Goal: Task Accomplishment & Management: Use online tool/utility

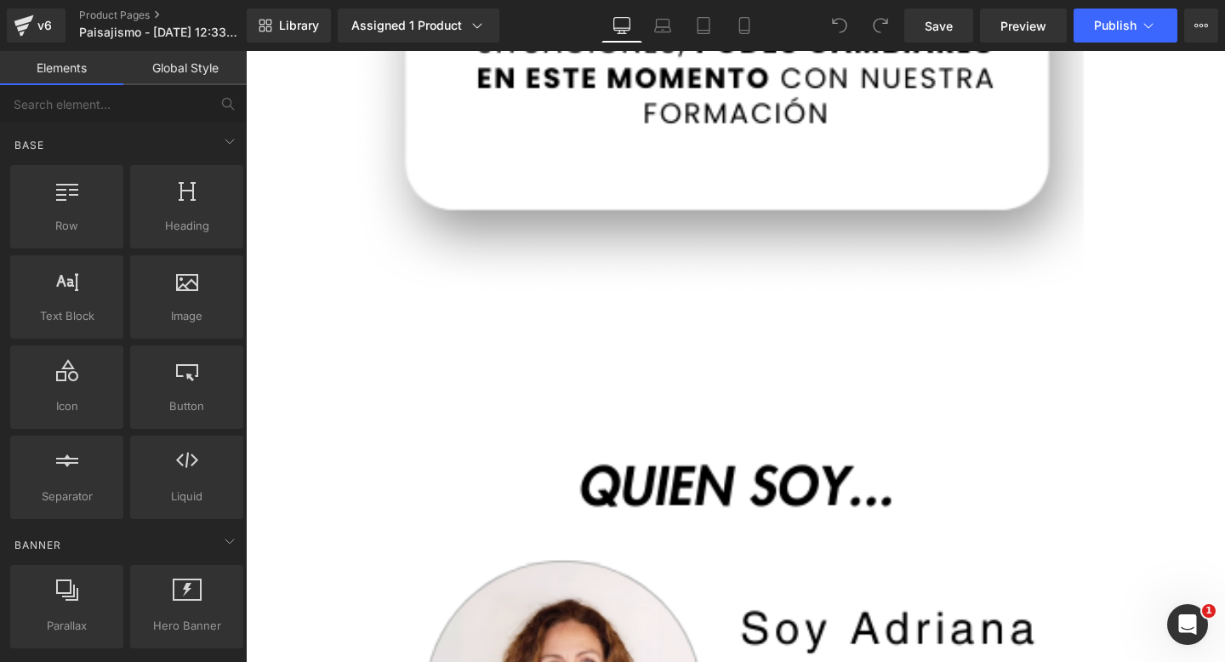
scroll to position [4389, 0]
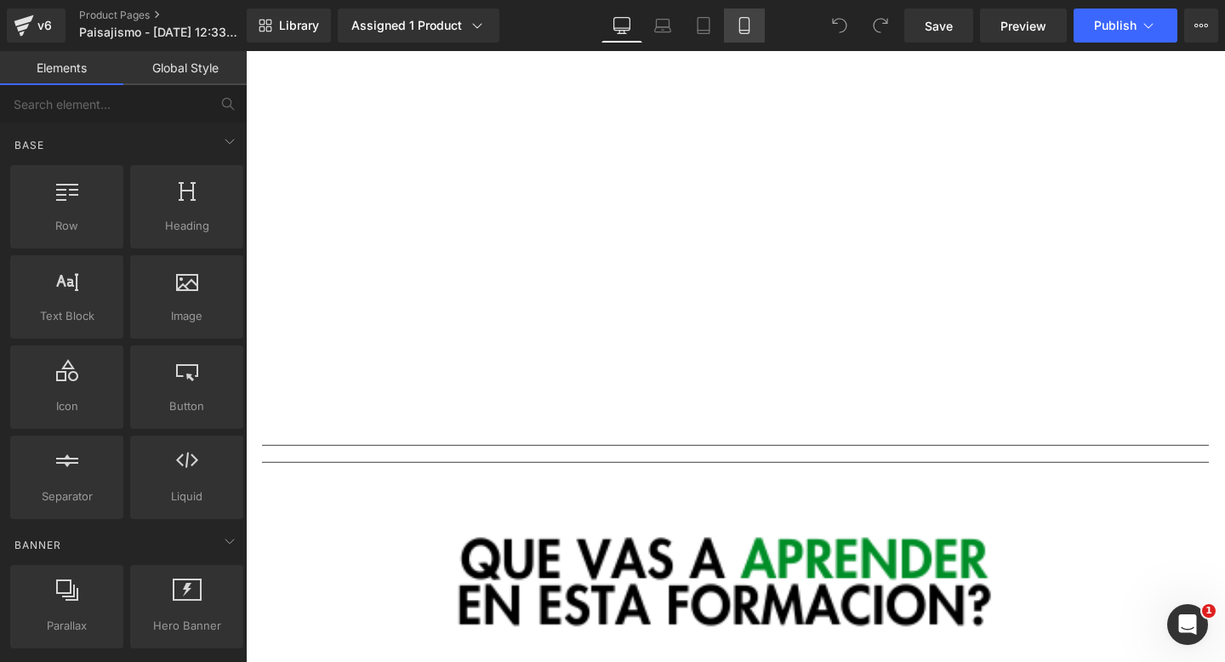
click at [734, 27] on link "Mobile" at bounding box center [744, 26] width 41 height 34
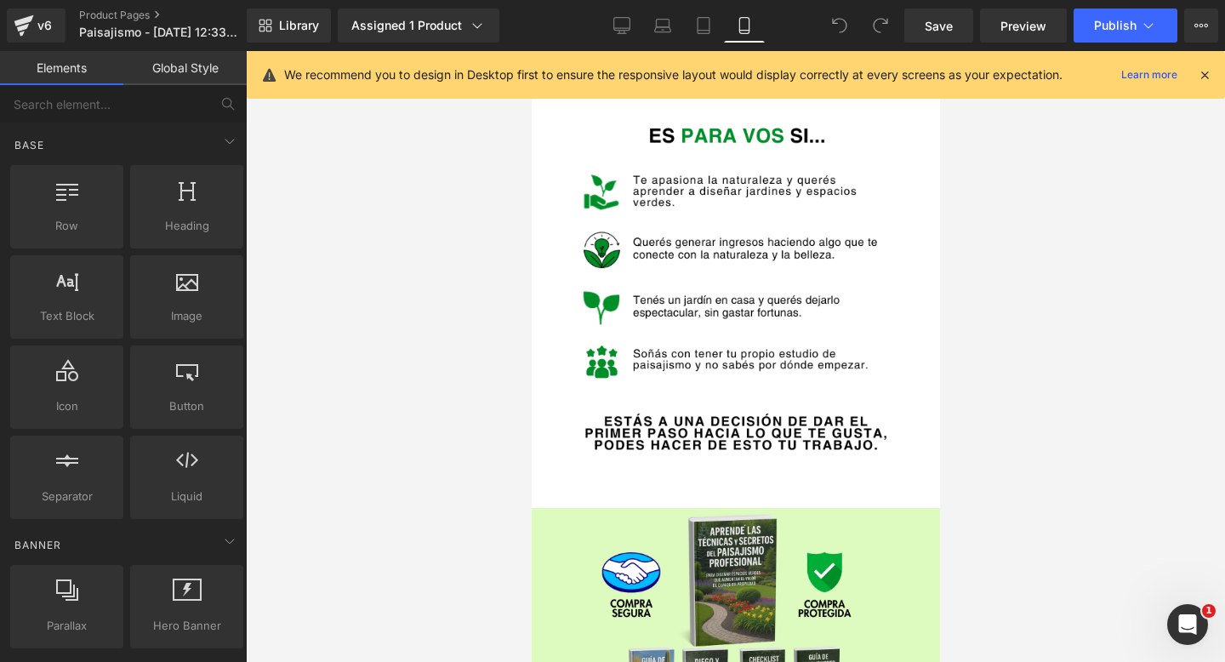
scroll to position [3559, 0]
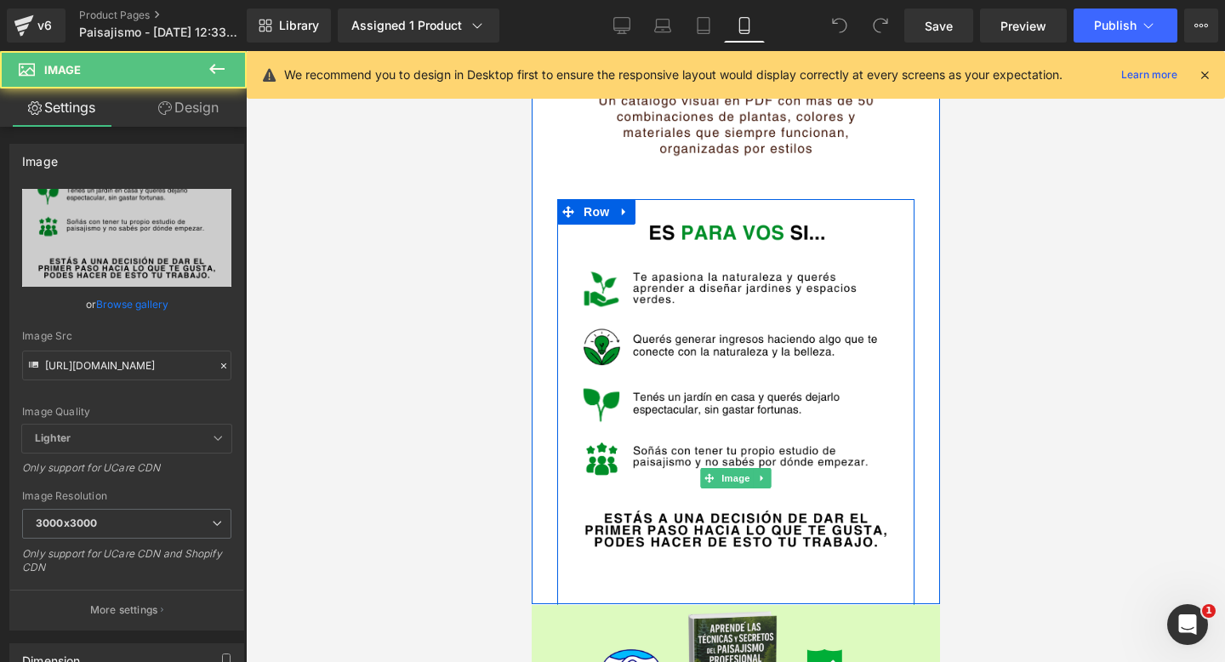
click at [730, 338] on img at bounding box center [735, 478] width 357 height 558
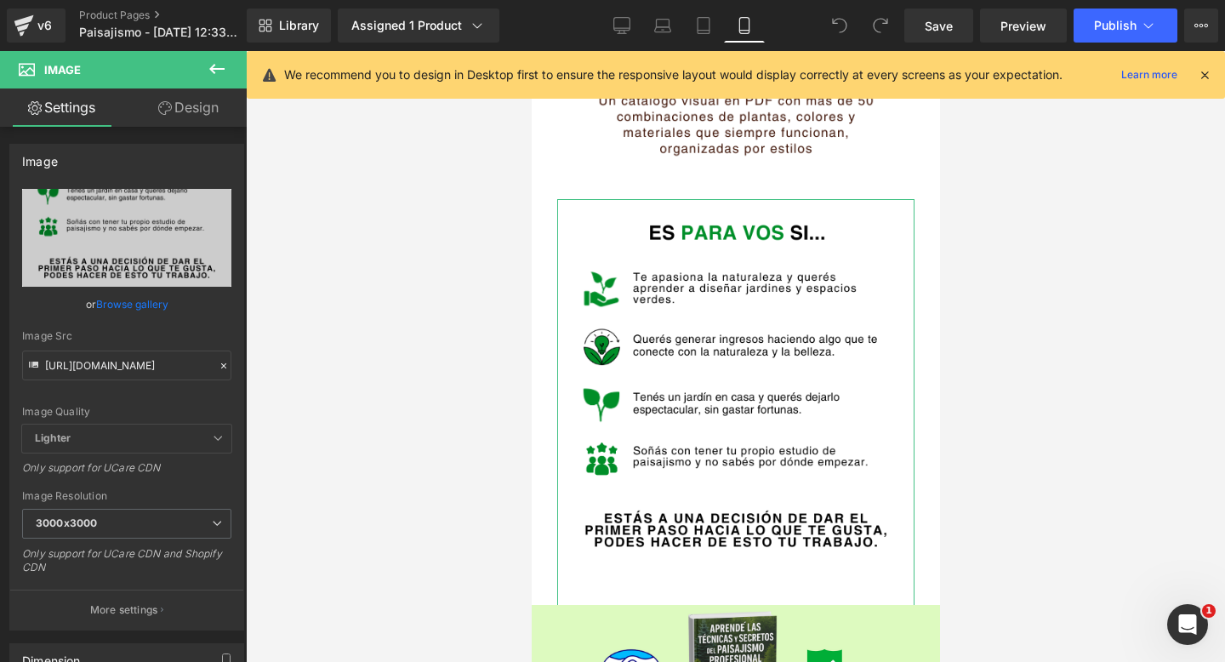
click at [157, 123] on link "Design" at bounding box center [188, 108] width 123 height 38
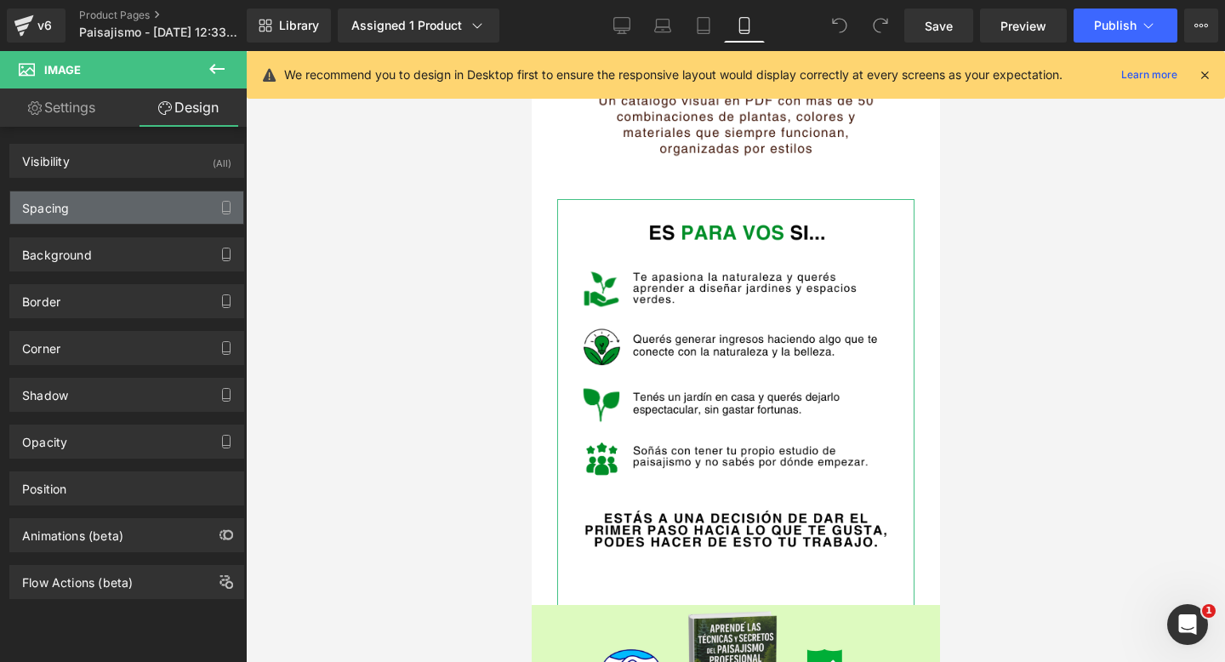
click at [117, 223] on div "Spacing" at bounding box center [126, 207] width 233 height 32
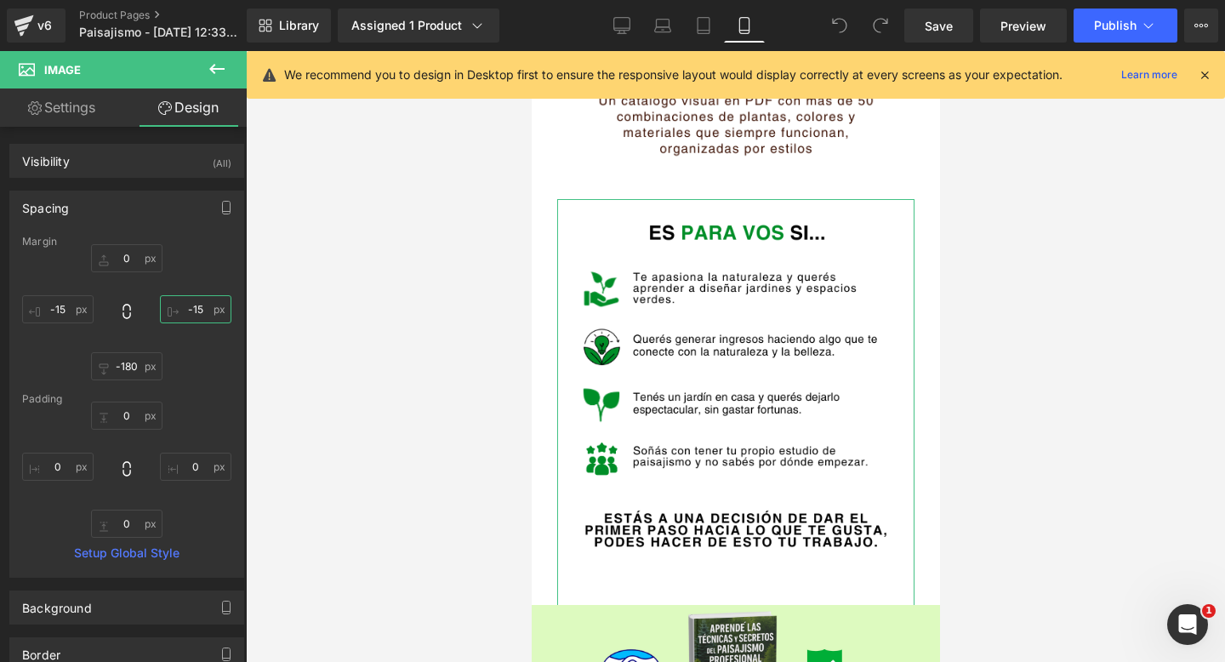
click at [190, 313] on input "-15" at bounding box center [195, 309] width 71 height 28
click at [191, 308] on input "-15" at bounding box center [195, 309] width 71 height 28
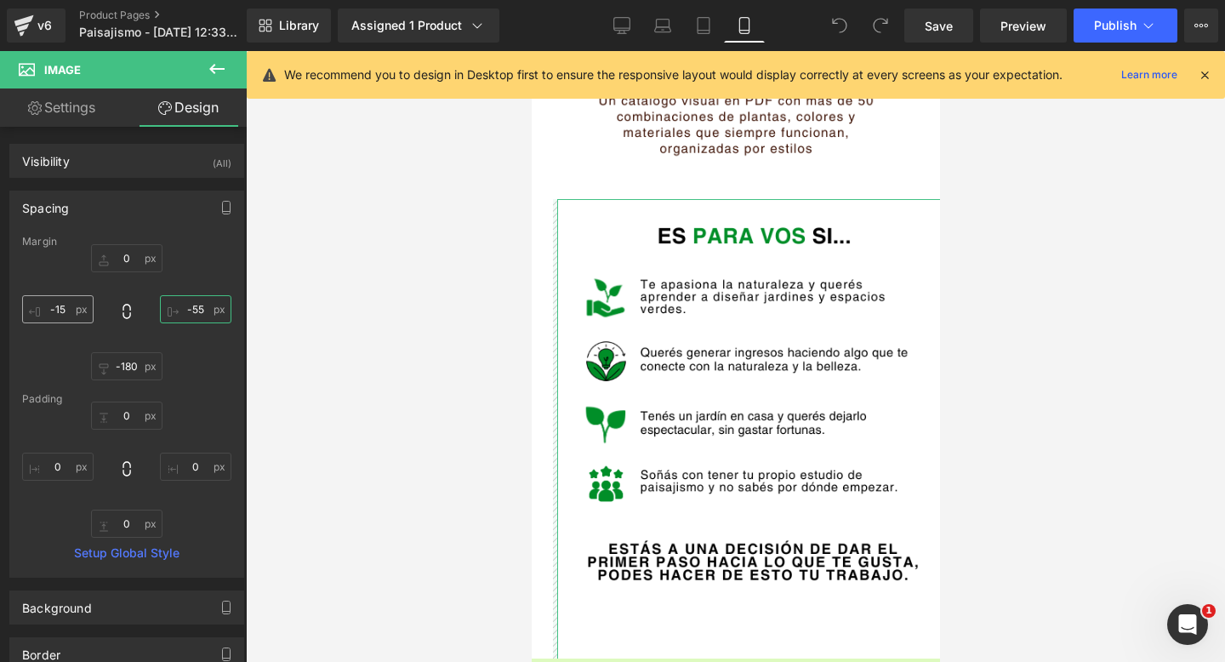
type input "-55"
click at [56, 308] on input "-15" at bounding box center [57, 309] width 71 height 28
click at [60, 308] on input "-15" at bounding box center [57, 309] width 71 height 28
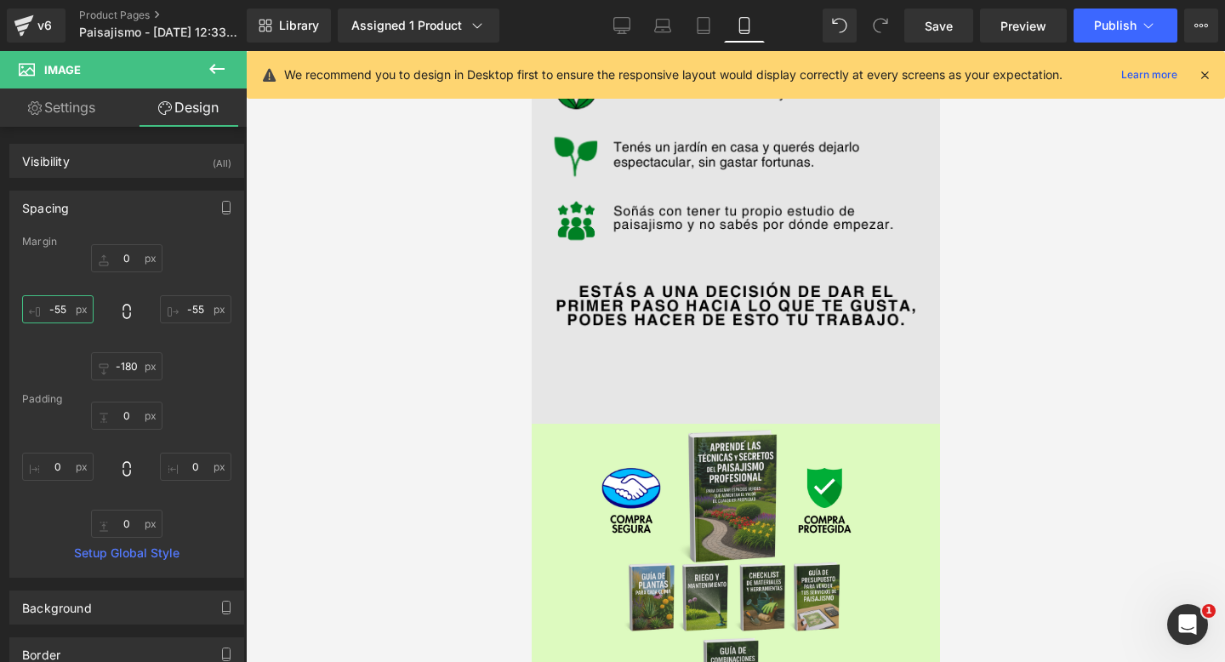
scroll to position [3961, 0]
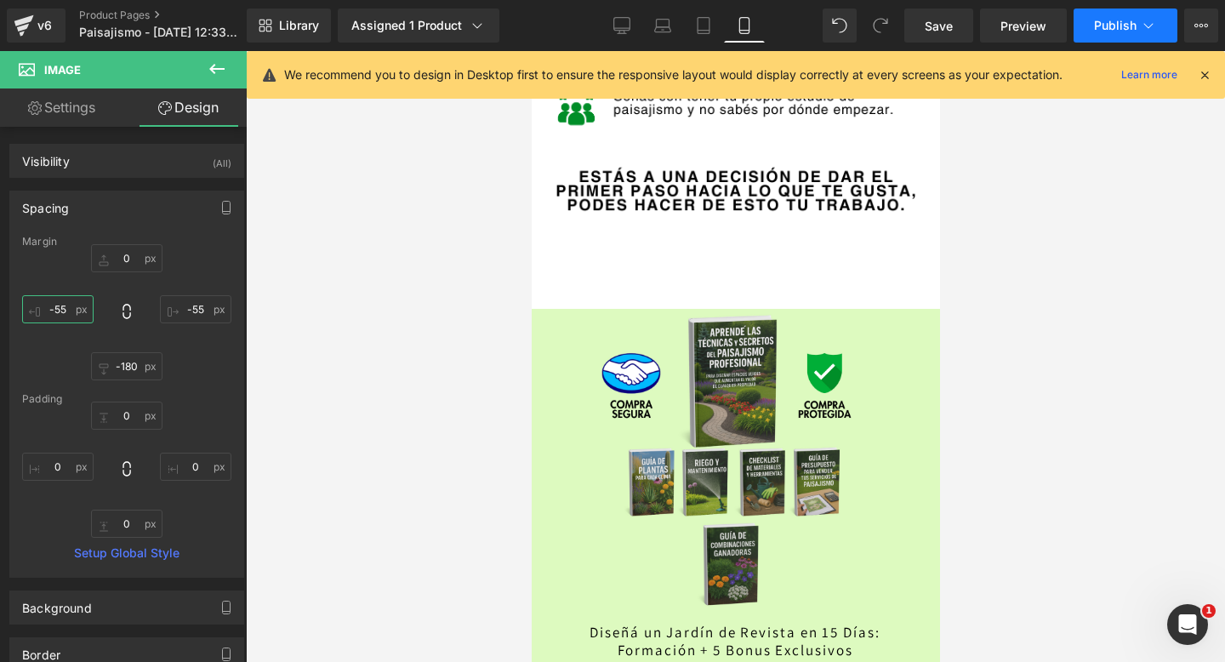
type input "-55"
click at [1123, 32] on button "Publish" at bounding box center [1126, 26] width 104 height 34
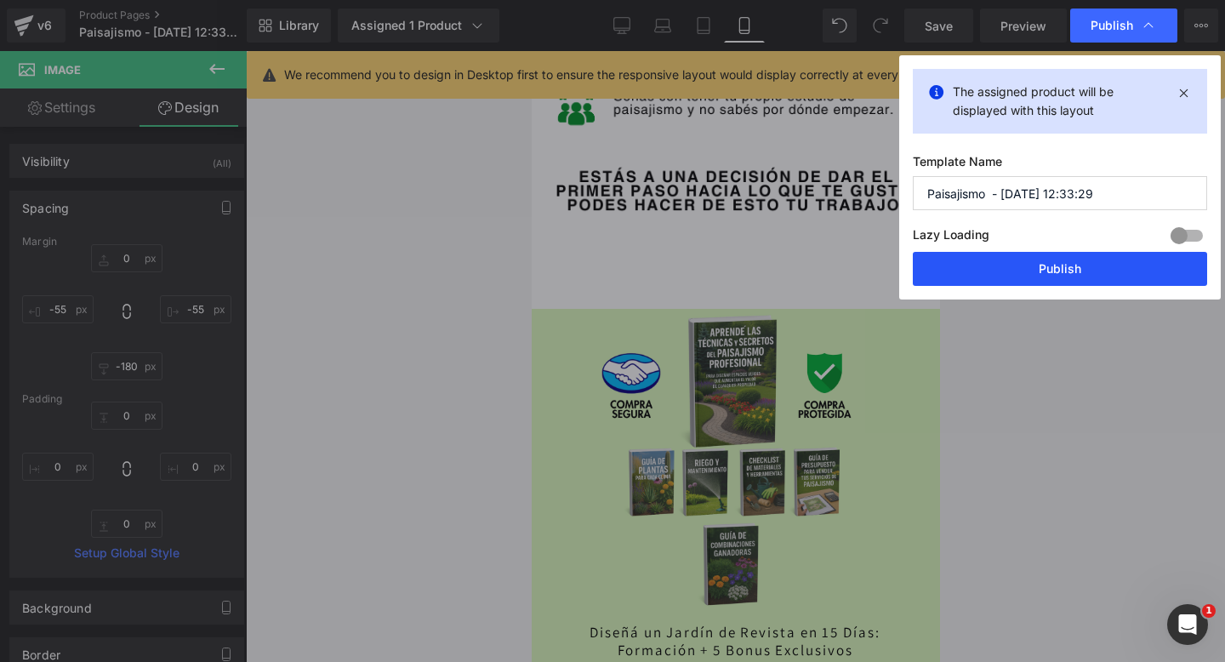
click at [0, 0] on button "Publish" at bounding box center [0, 0] width 0 height 0
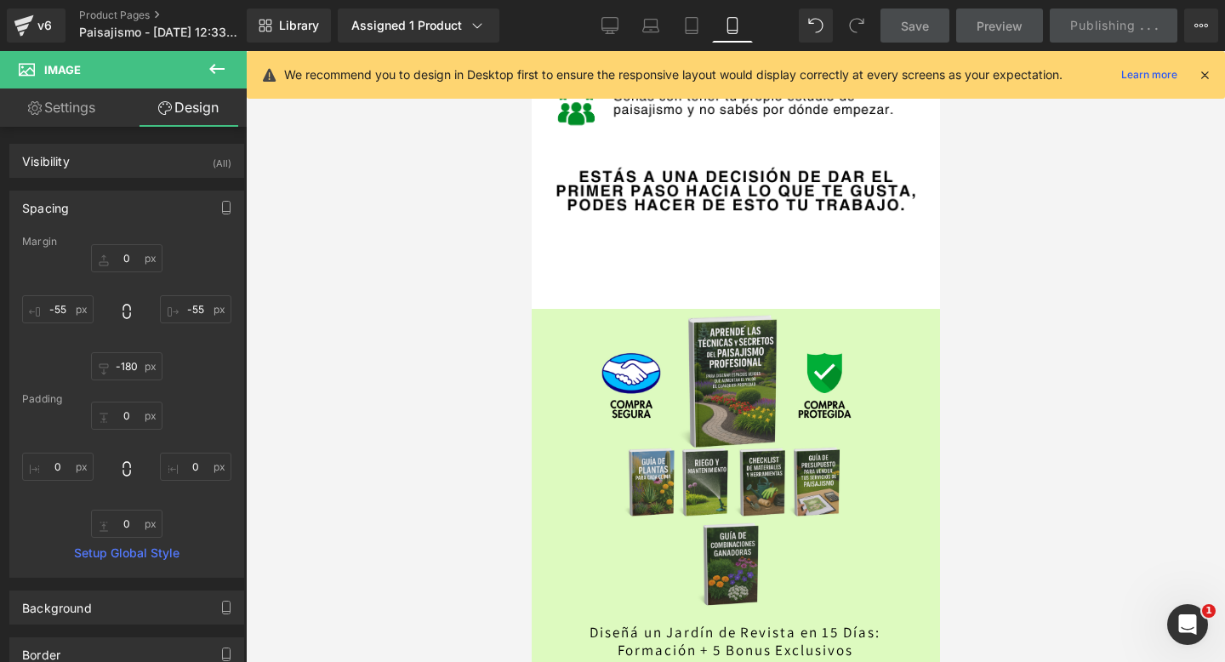
click at [205, 66] on button at bounding box center [217, 69] width 60 height 37
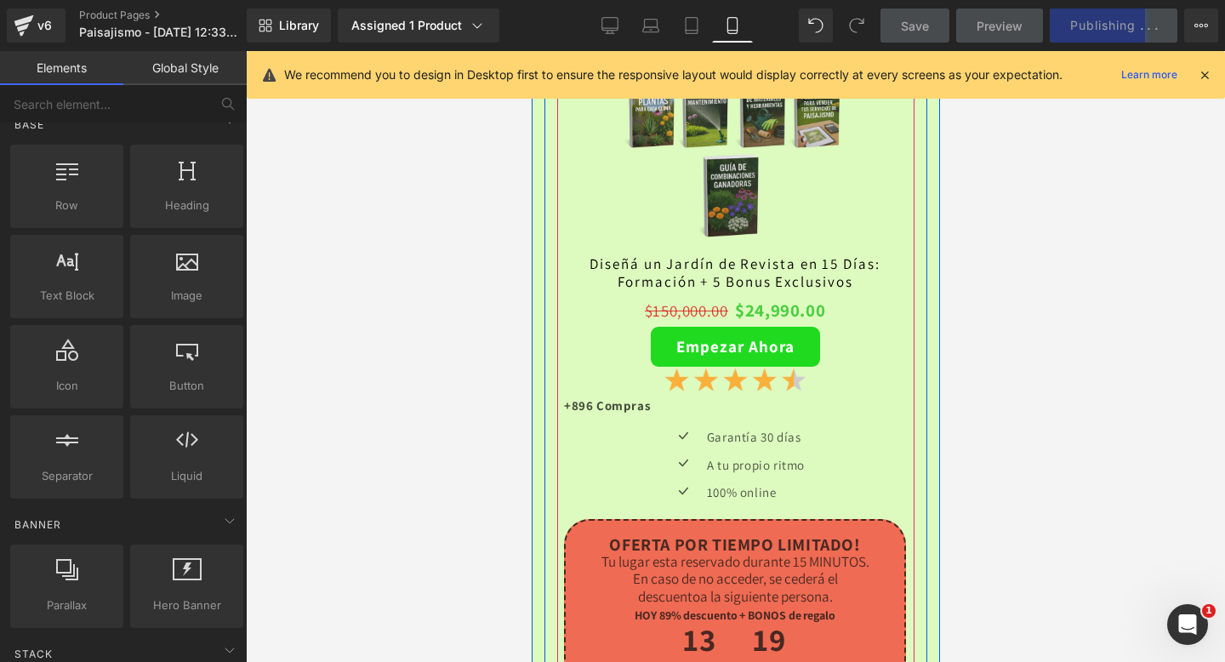
scroll to position [4328, 0]
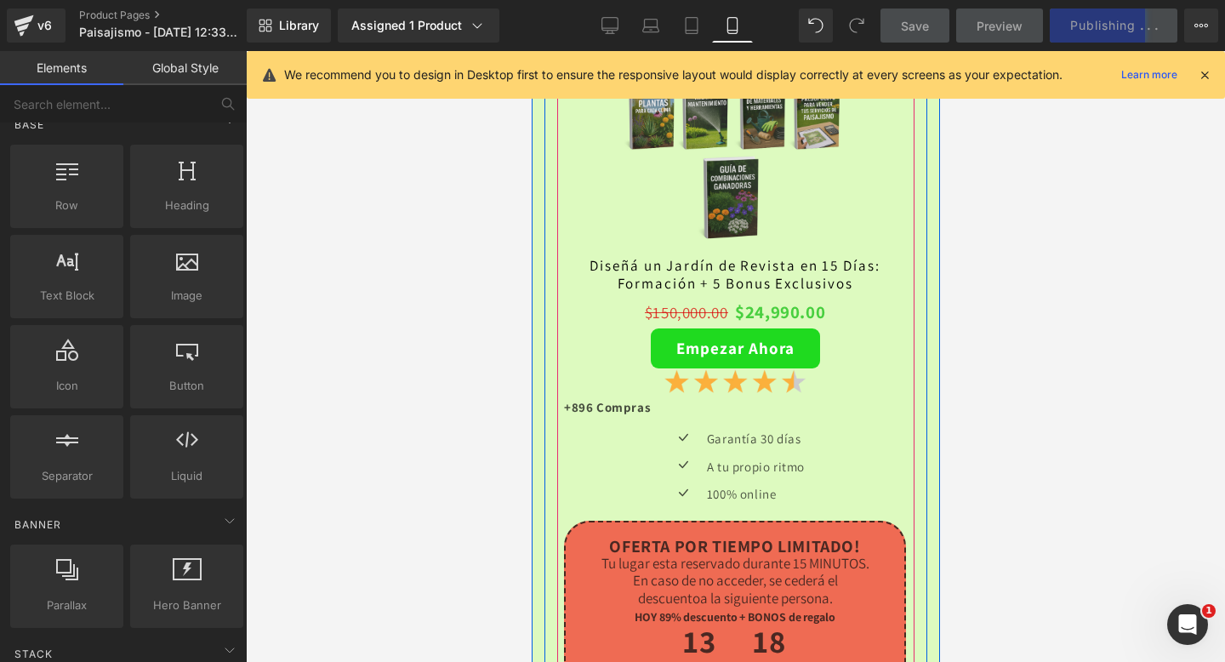
click at [743, 352] on div "Empezar Ahora (P) Cart Button" at bounding box center [734, 348] width 342 height 40
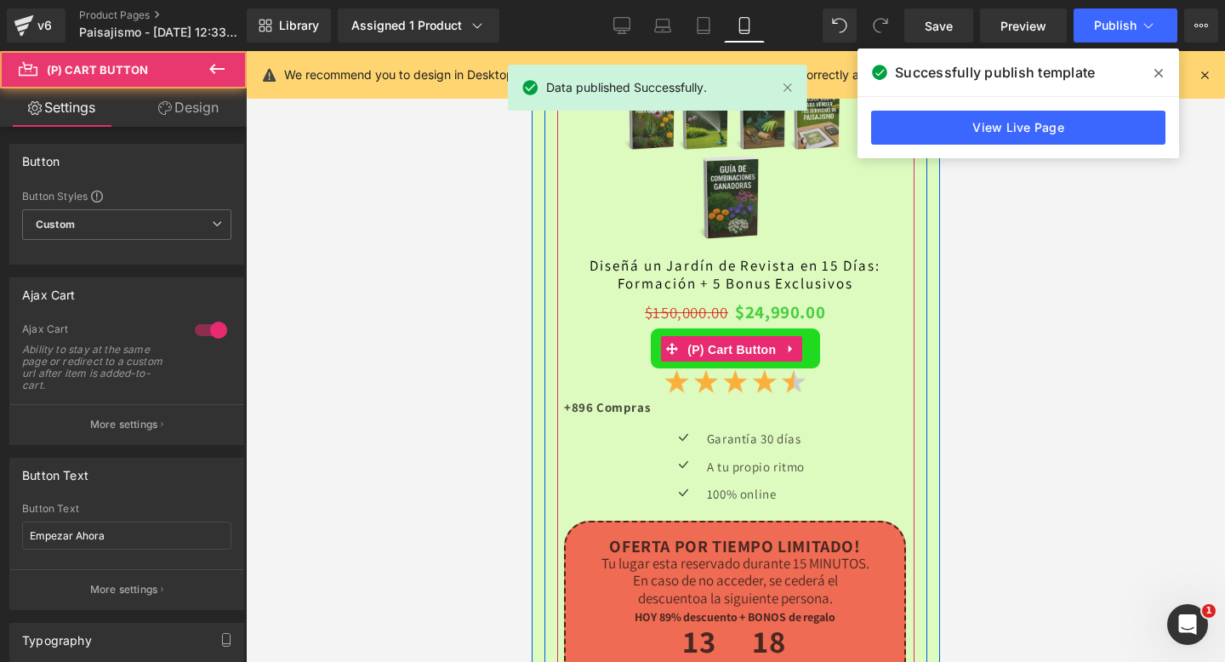
click at [743, 352] on span "(P) Cart Button" at bounding box center [730, 350] width 97 height 26
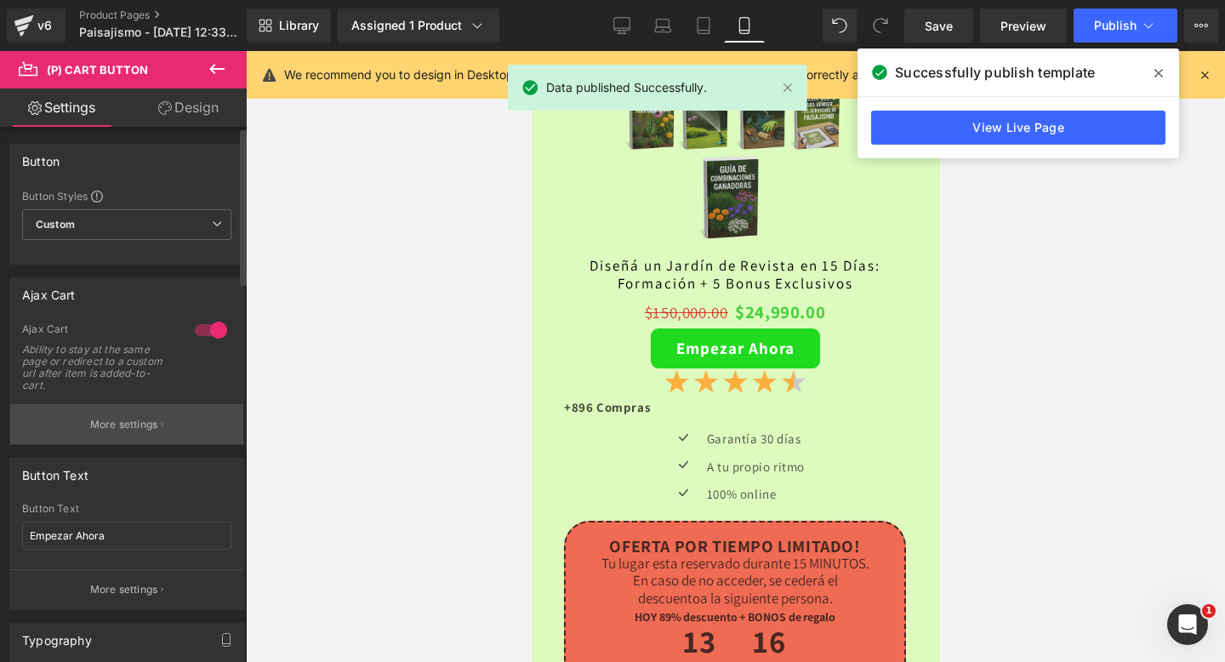
click at [127, 420] on p "More settings" at bounding box center [124, 424] width 68 height 15
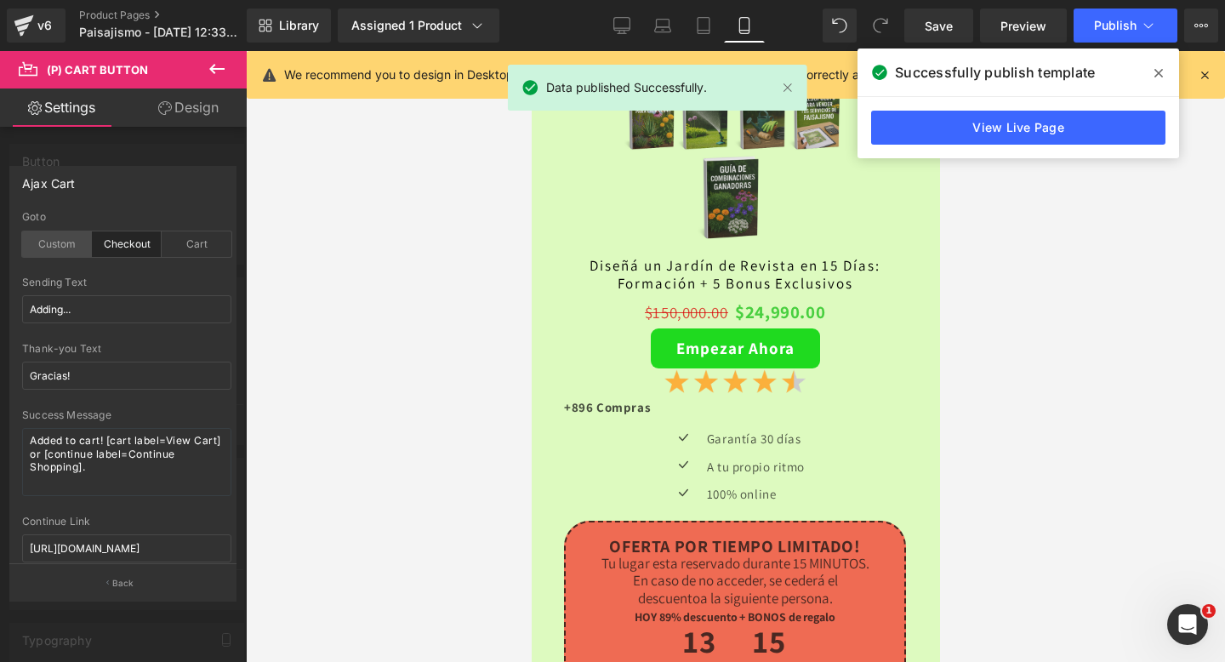
click at [63, 242] on div "Custom" at bounding box center [57, 244] width 70 height 26
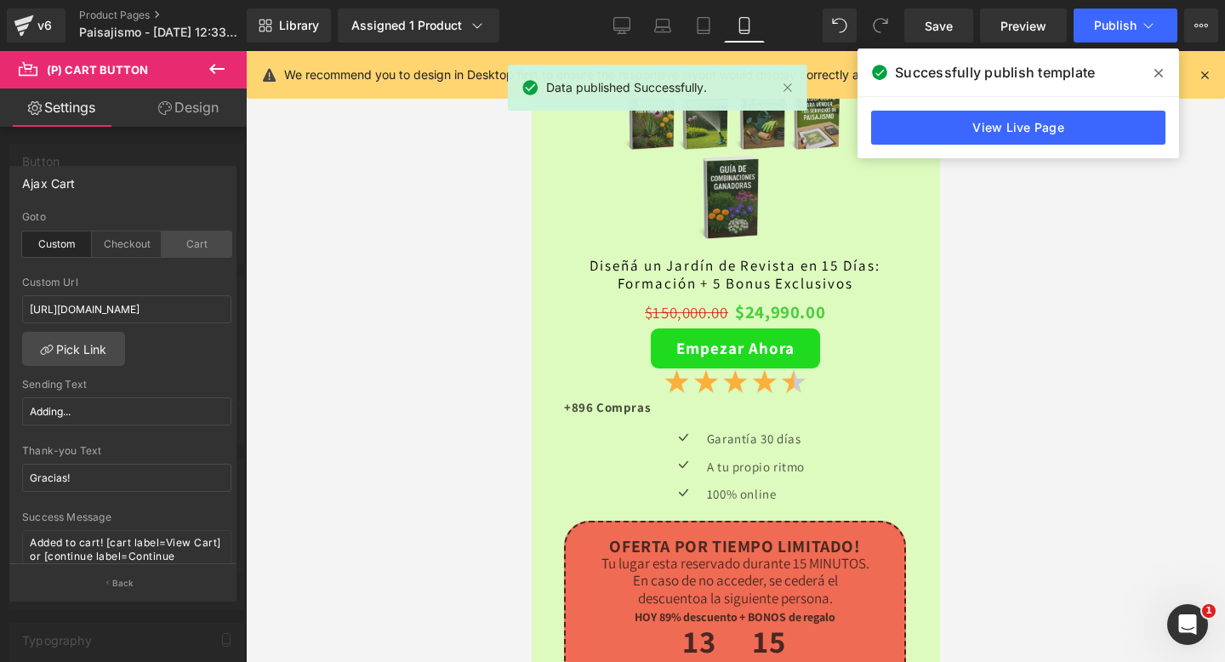
click at [196, 254] on div "Cart" at bounding box center [197, 244] width 70 height 26
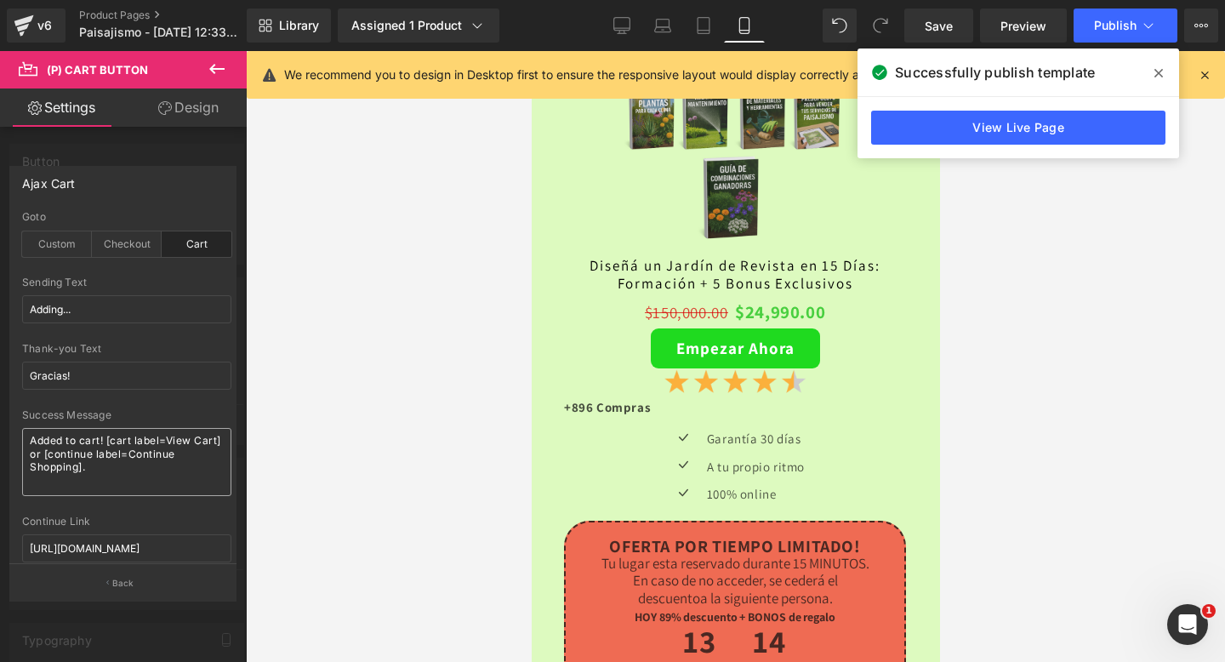
scroll to position [121, 0]
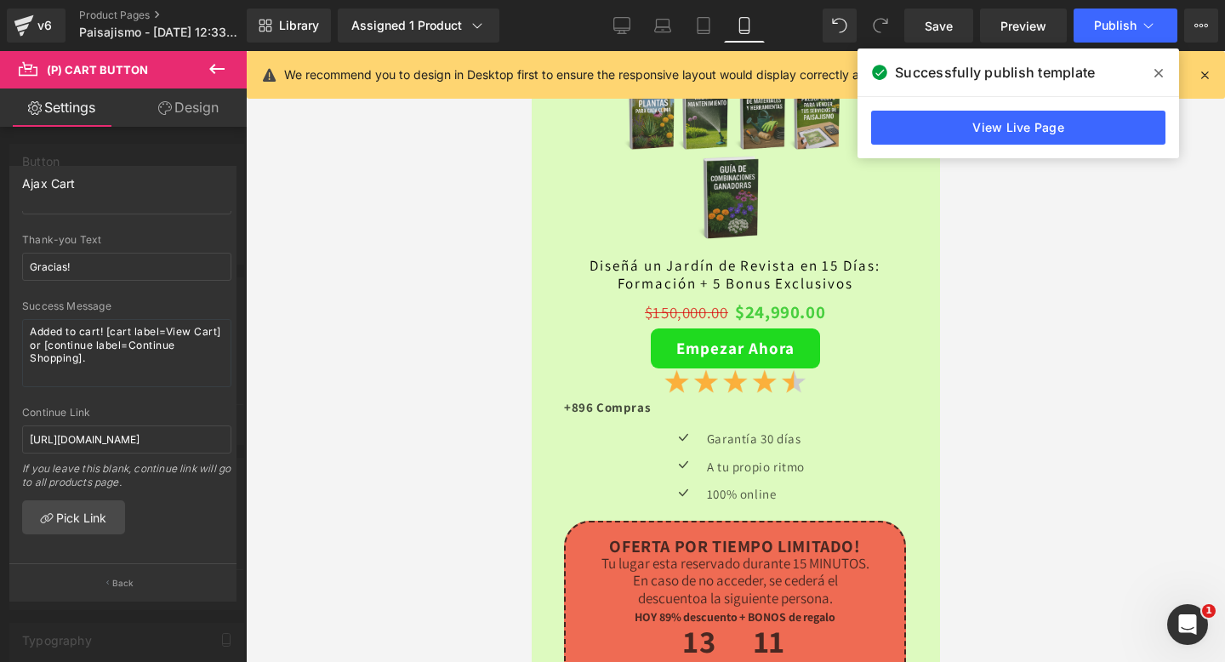
click at [1161, 66] on span at bounding box center [1158, 73] width 27 height 27
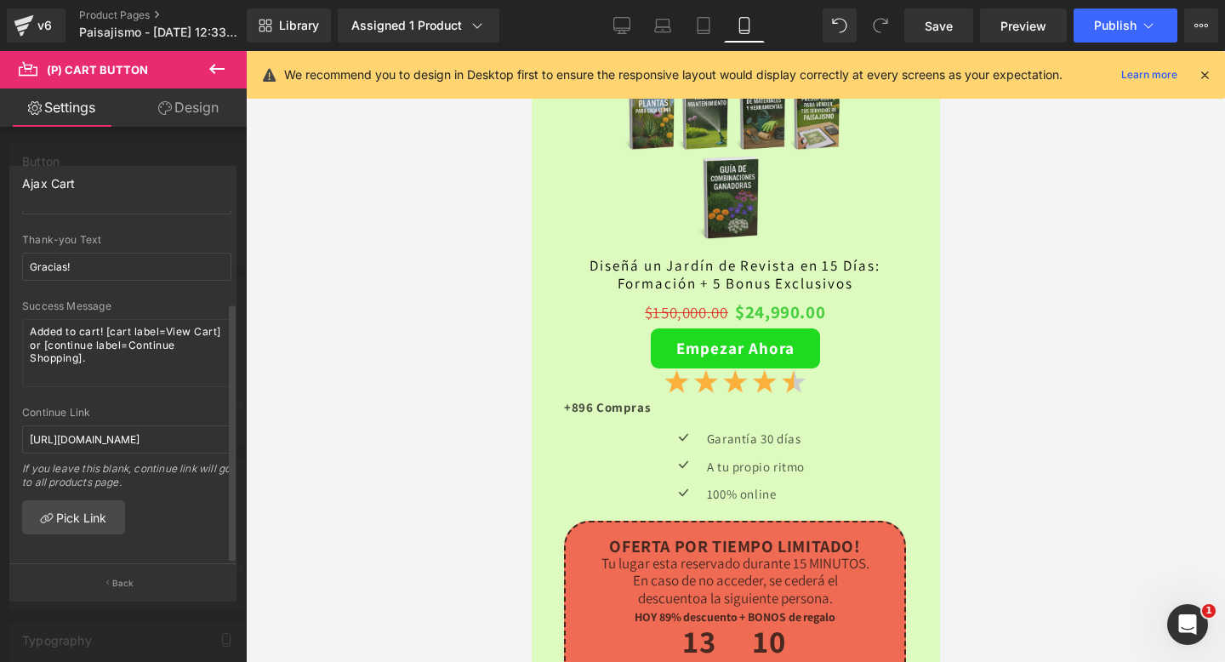
scroll to position [0, 0]
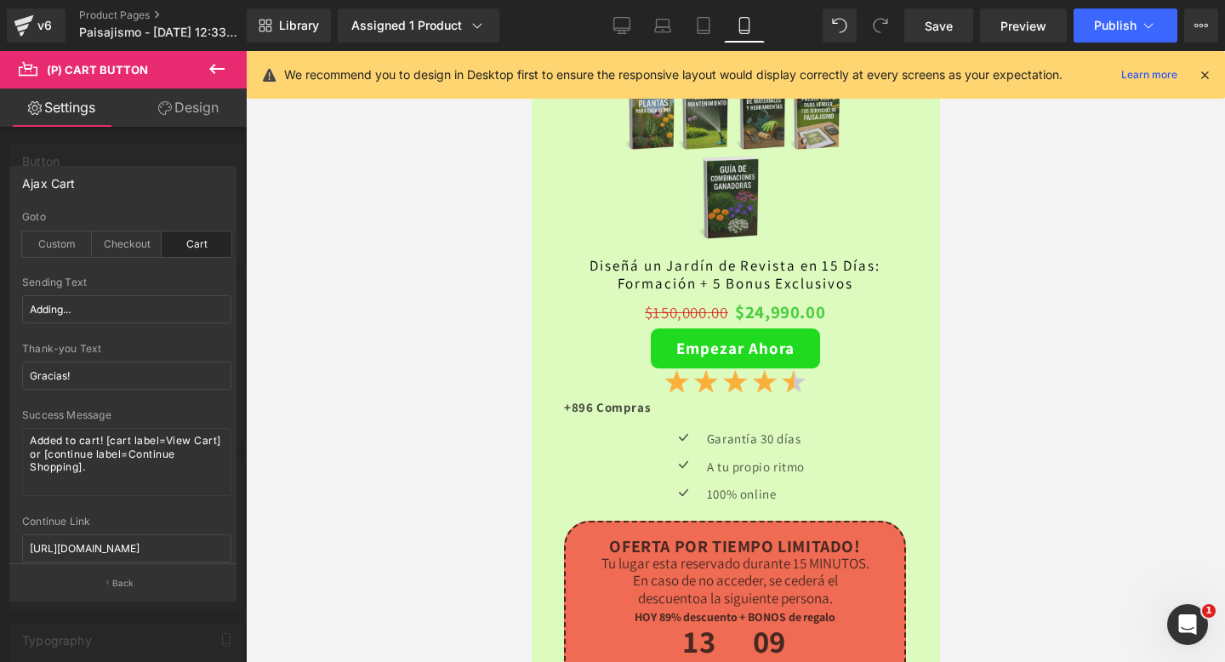
click at [215, 62] on icon at bounding box center [217, 69] width 20 height 20
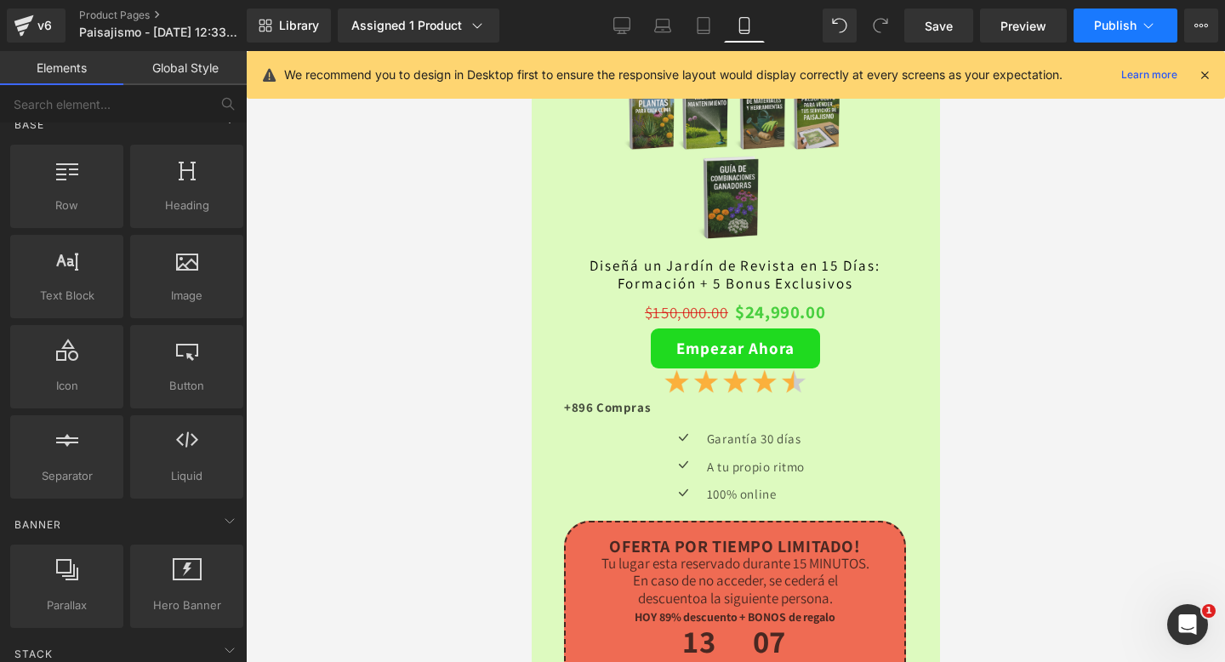
click at [1099, 32] on span "Publish" at bounding box center [1115, 26] width 43 height 14
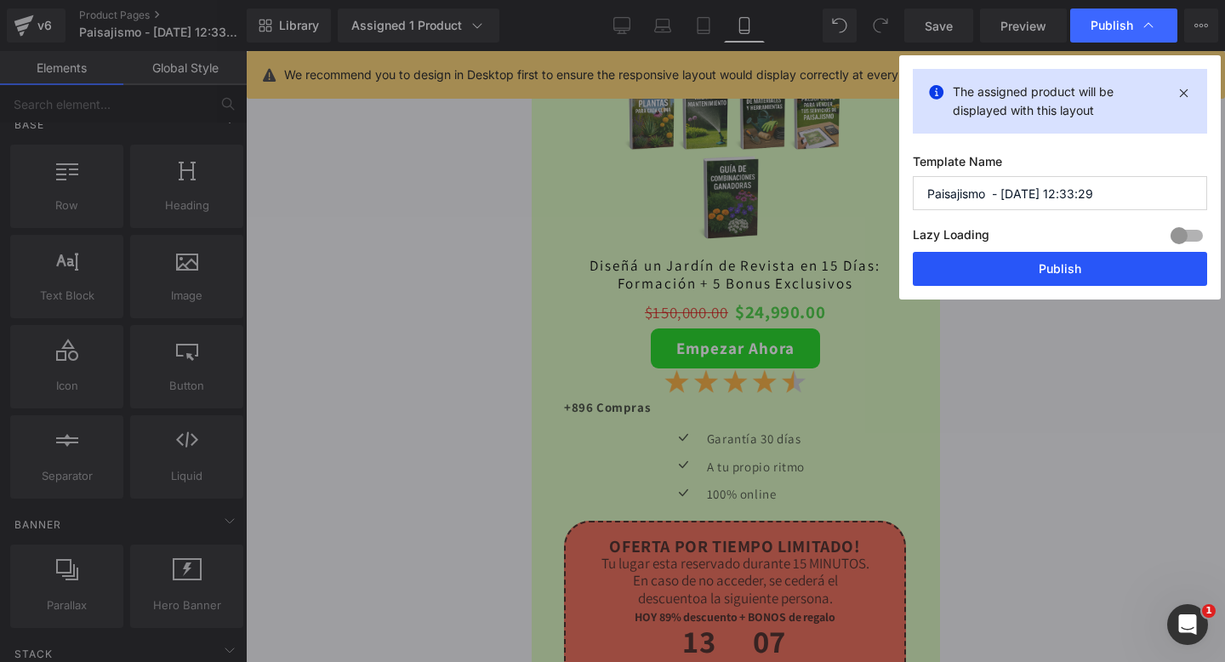
click at [1019, 267] on button "Publish" at bounding box center [1060, 269] width 294 height 34
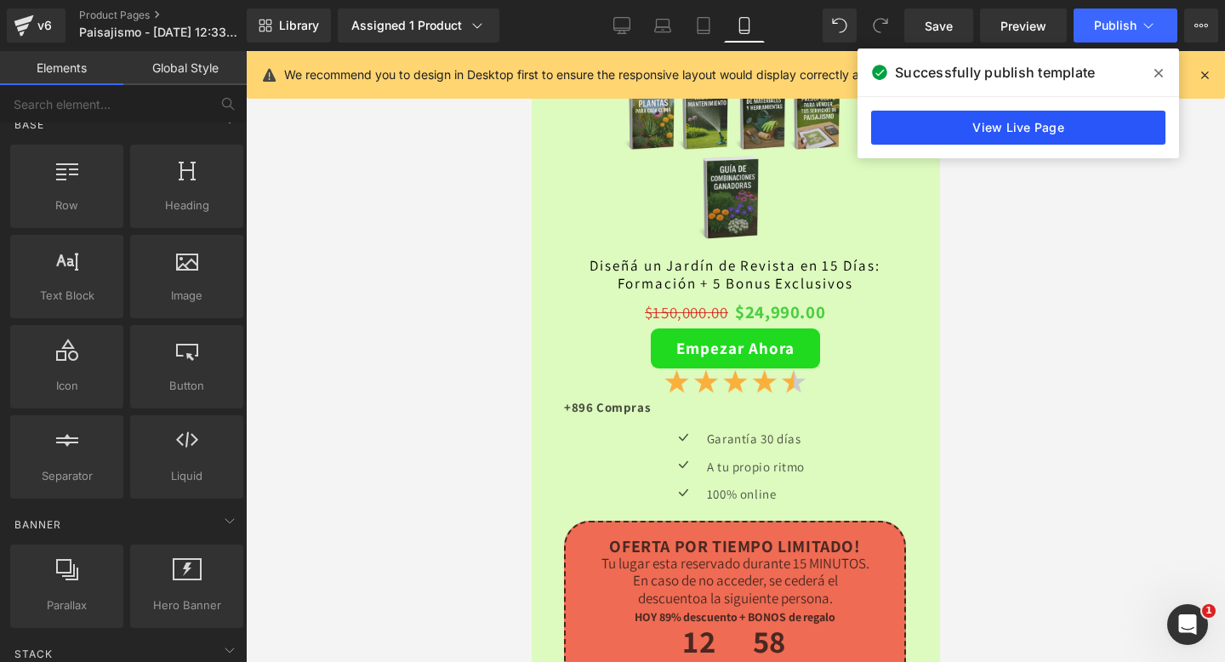
click at [989, 122] on link "View Live Page" at bounding box center [1018, 128] width 294 height 34
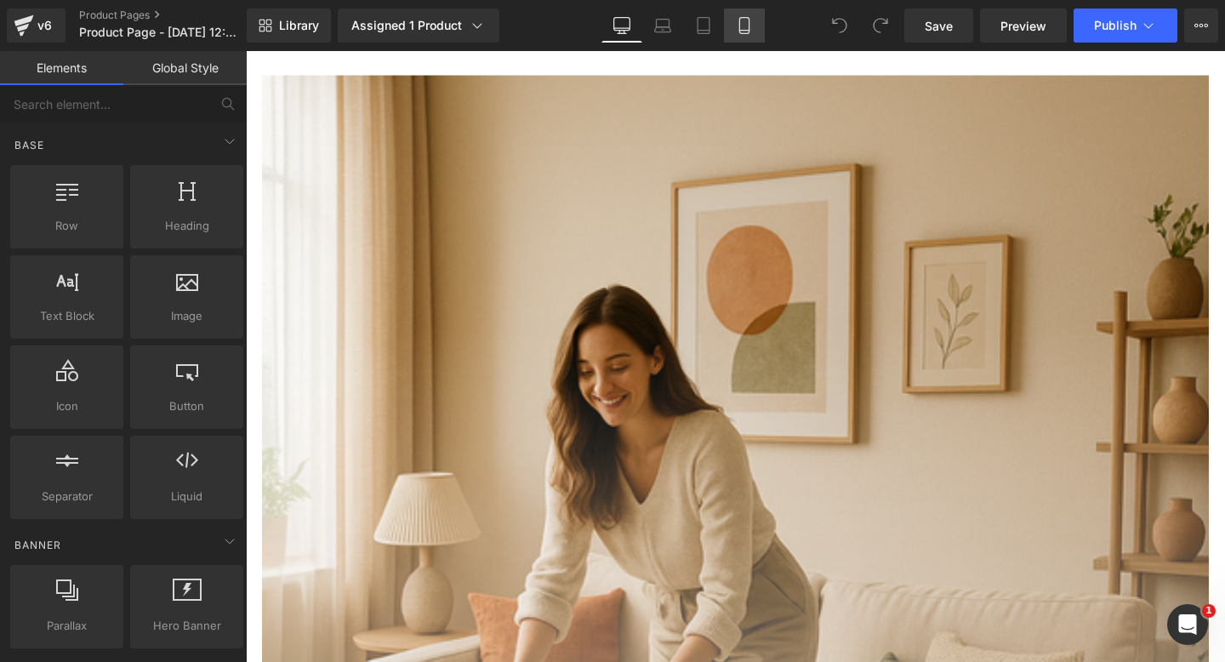
click at [750, 37] on link "Mobile" at bounding box center [744, 26] width 41 height 34
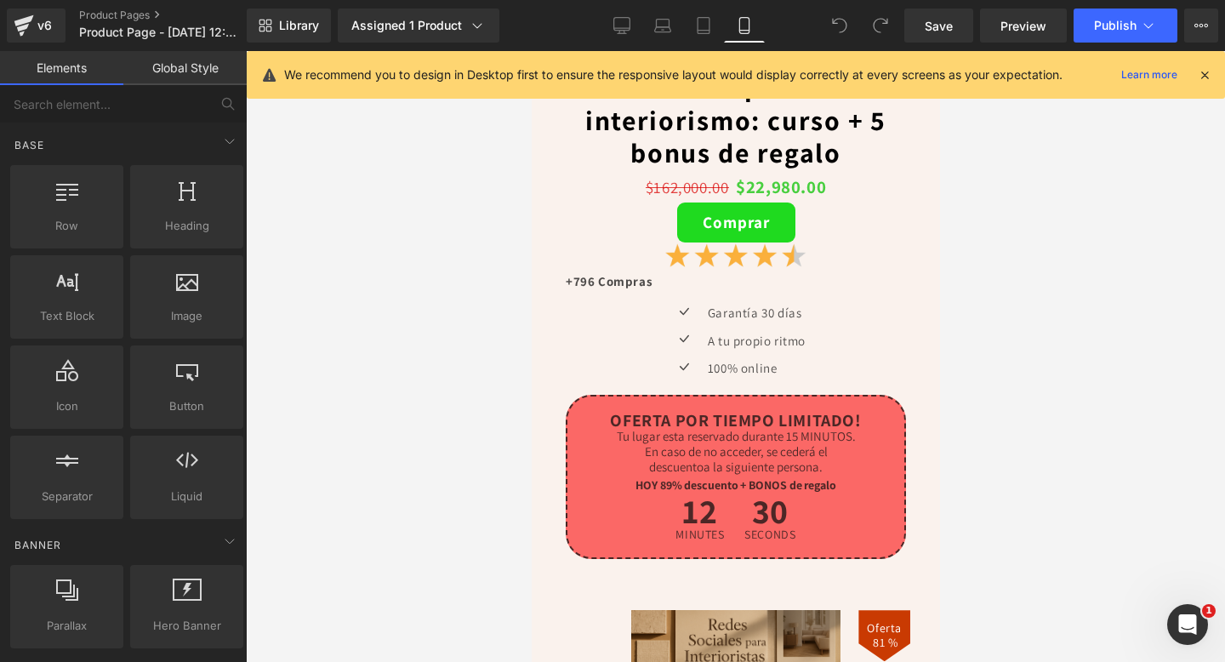
scroll to position [6325, 0]
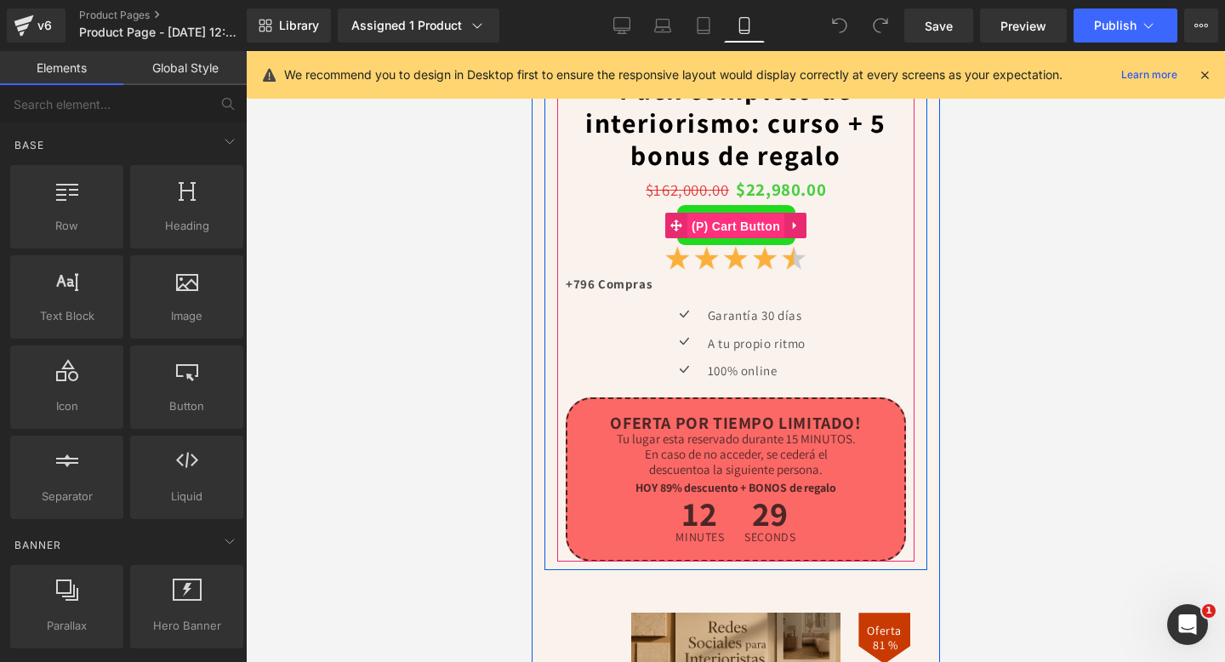
click at [725, 229] on span "(P) Cart Button" at bounding box center [735, 227] width 97 height 26
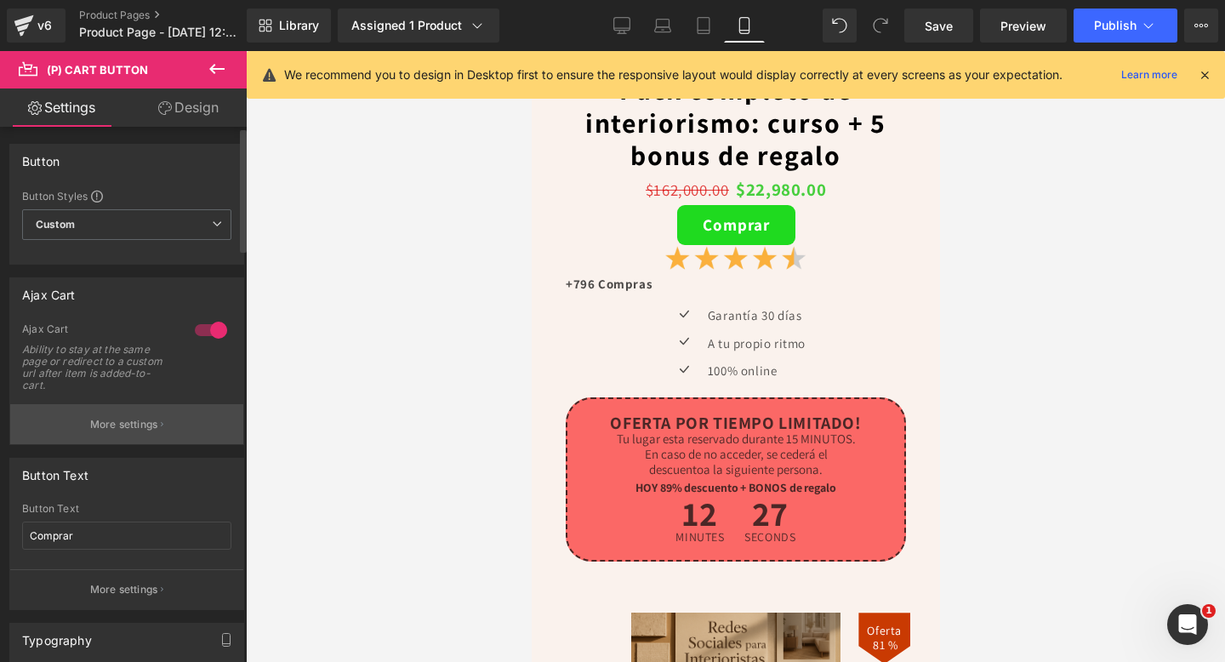
click at [116, 425] on p "More settings" at bounding box center [124, 424] width 68 height 15
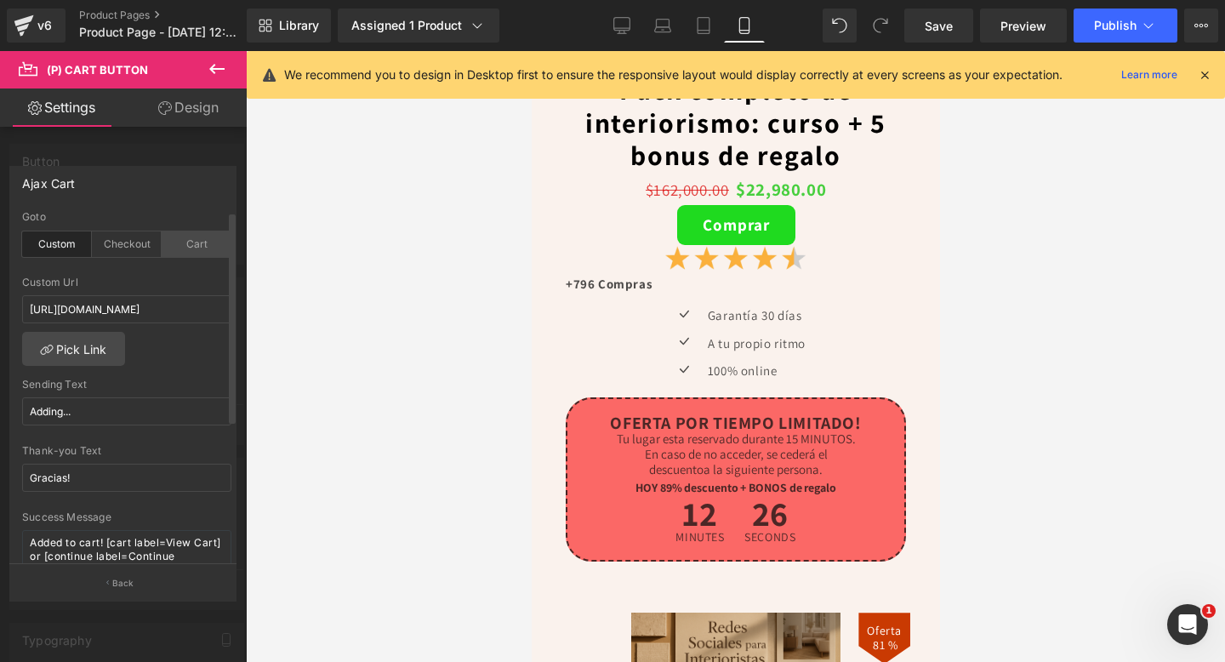
click at [180, 242] on div "Cart" at bounding box center [197, 244] width 70 height 26
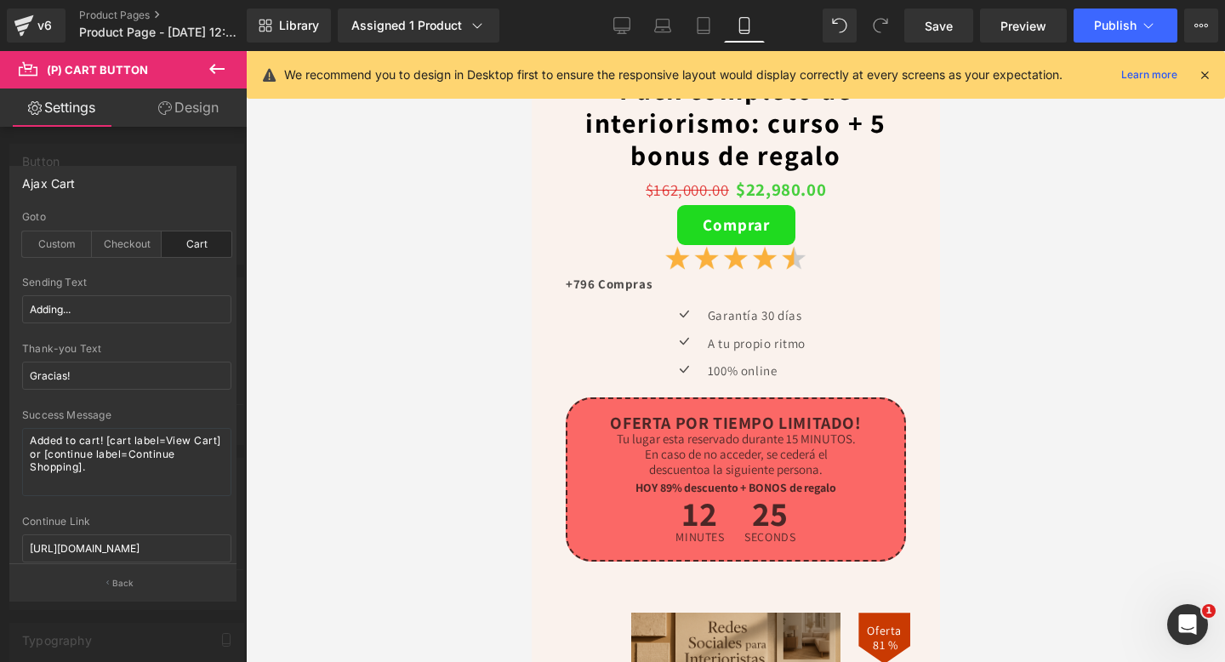
click at [327, 324] on div at bounding box center [735, 356] width 979 height 611
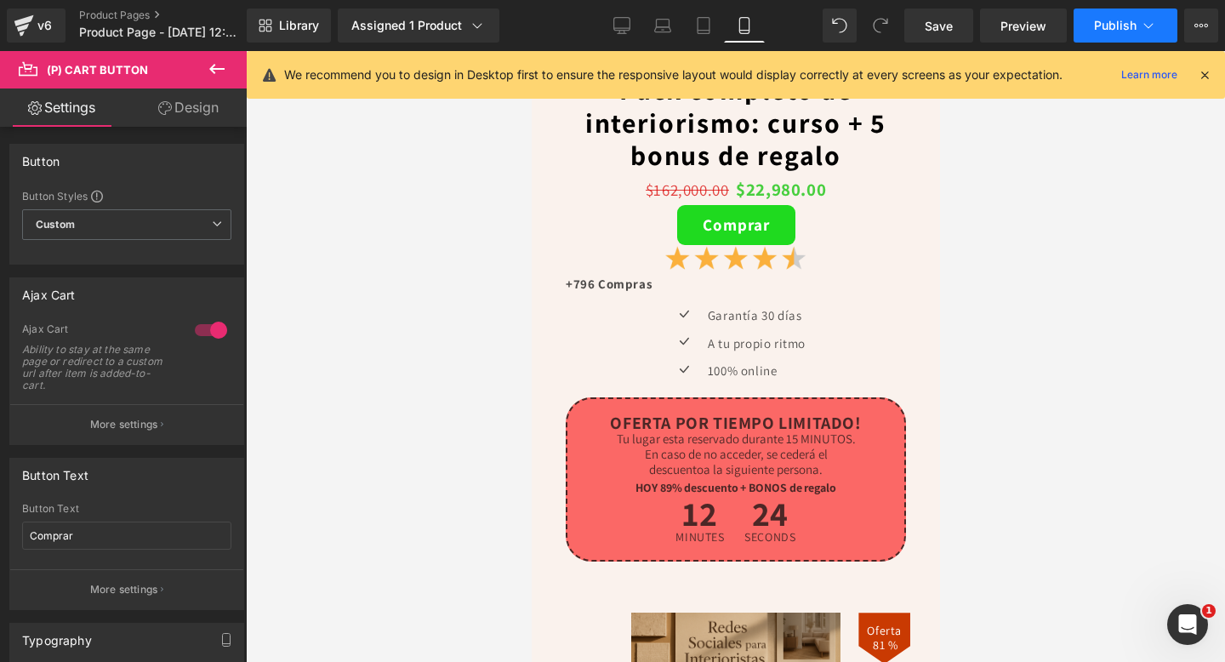
click at [1126, 33] on button "Publish" at bounding box center [1126, 26] width 104 height 34
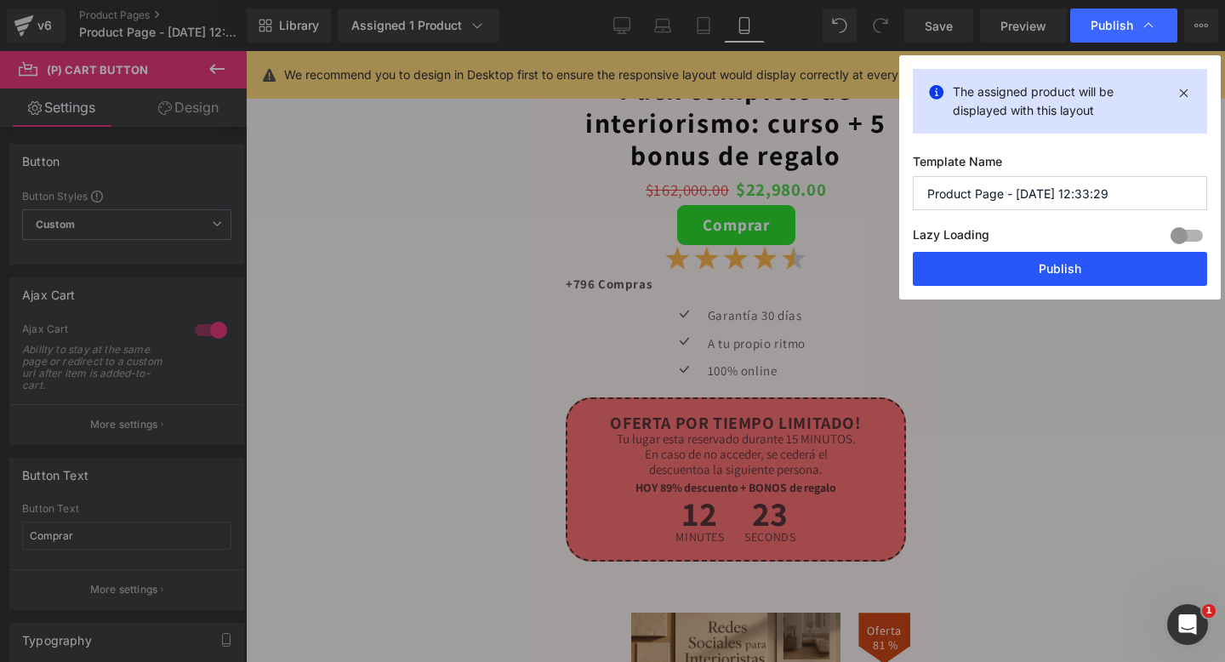
click at [0, 0] on button "Publish" at bounding box center [0, 0] width 0 height 0
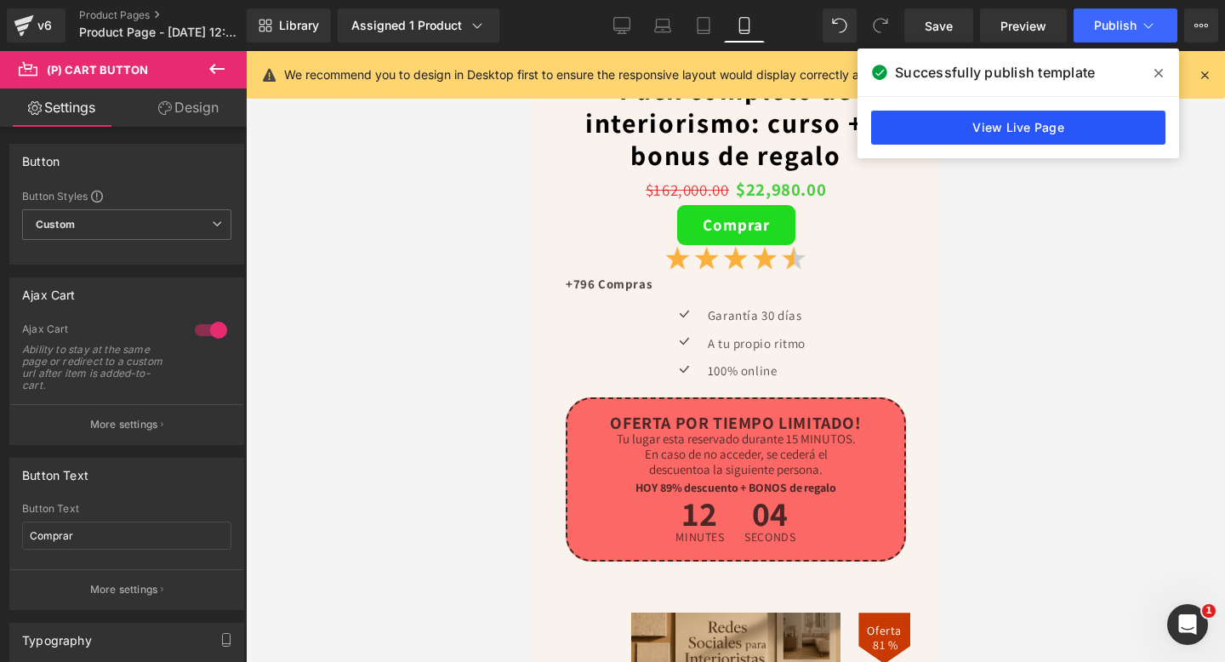
click at [0, 0] on link "View Live Page" at bounding box center [0, 0] width 0 height 0
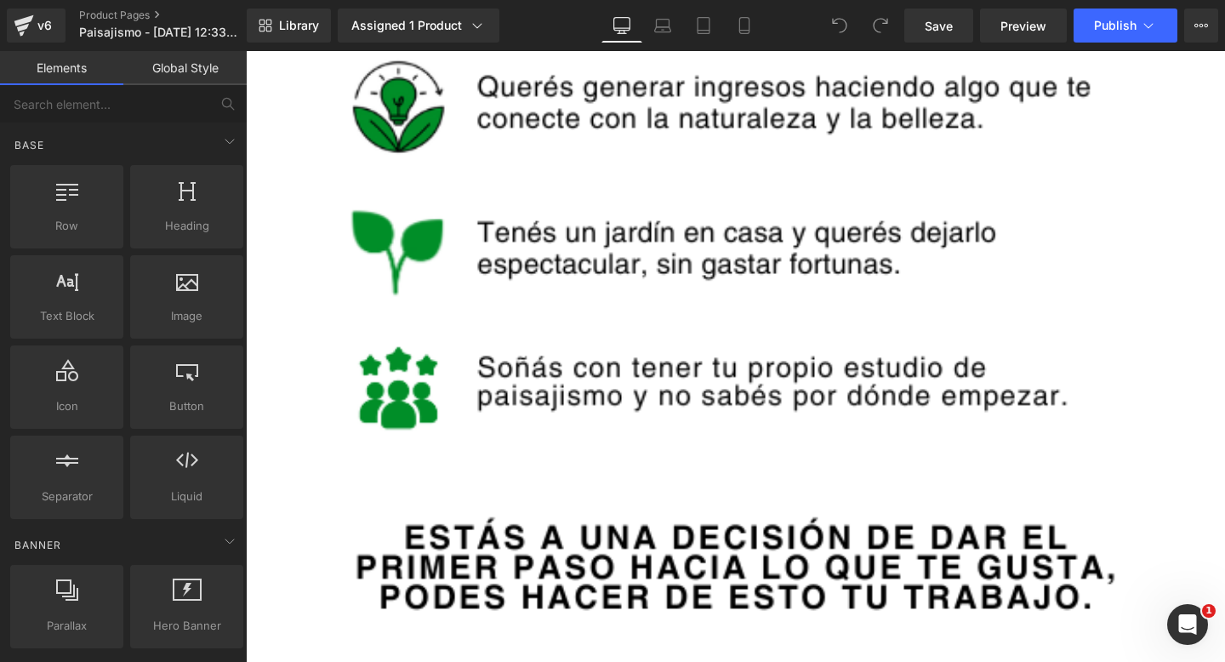
scroll to position [10068, 0]
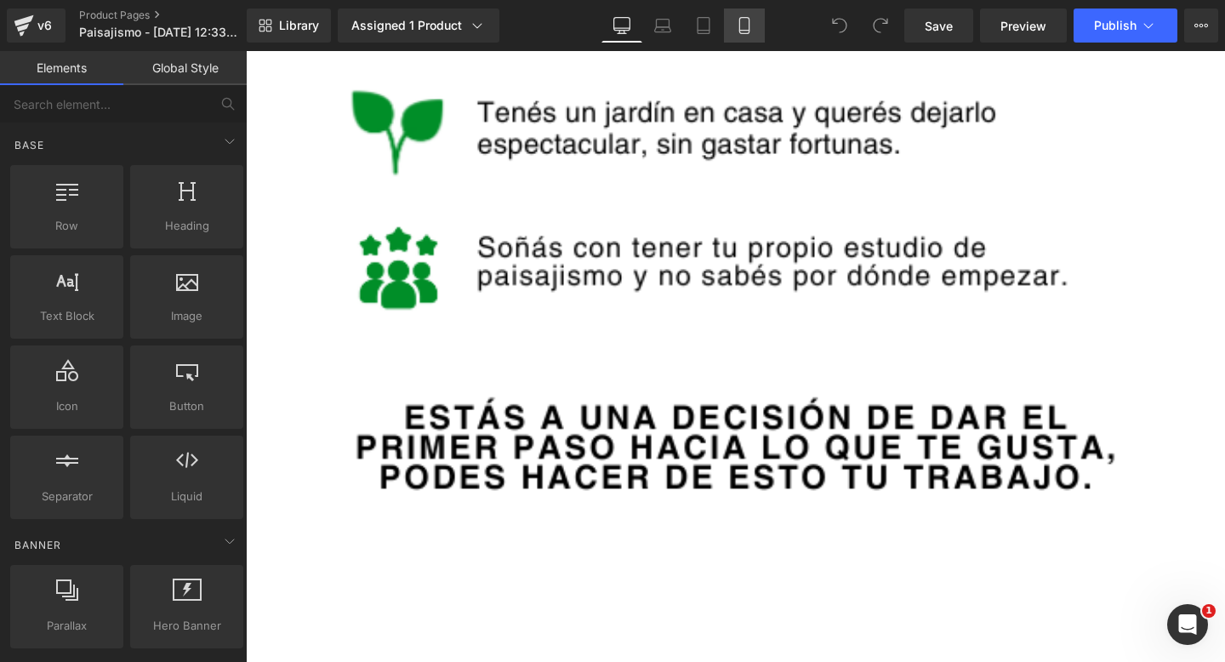
click at [746, 17] on icon at bounding box center [744, 25] width 17 height 17
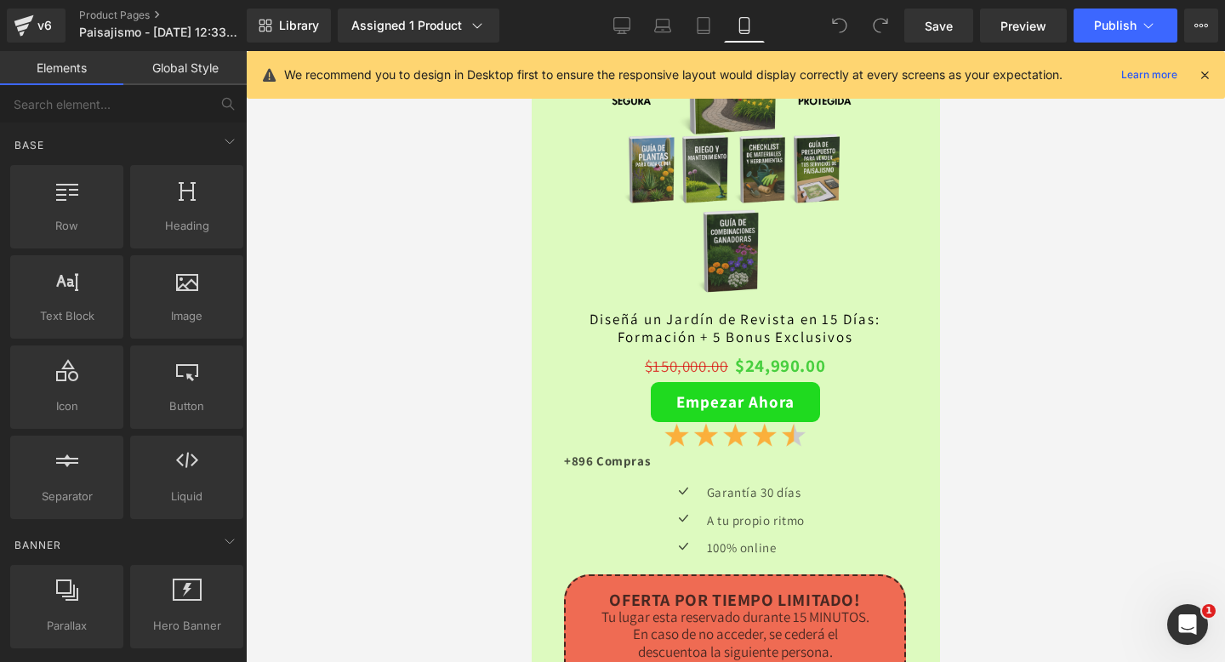
scroll to position [4229, 0]
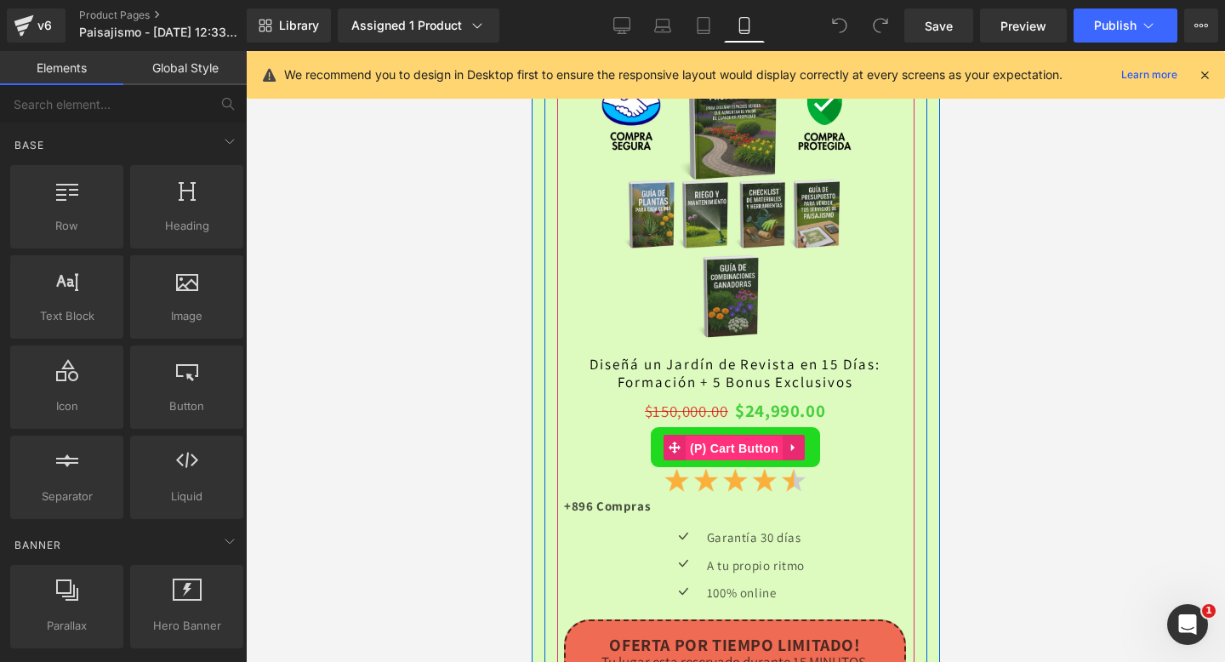
click at [728, 442] on span "(P) Cart Button" at bounding box center [733, 449] width 97 height 26
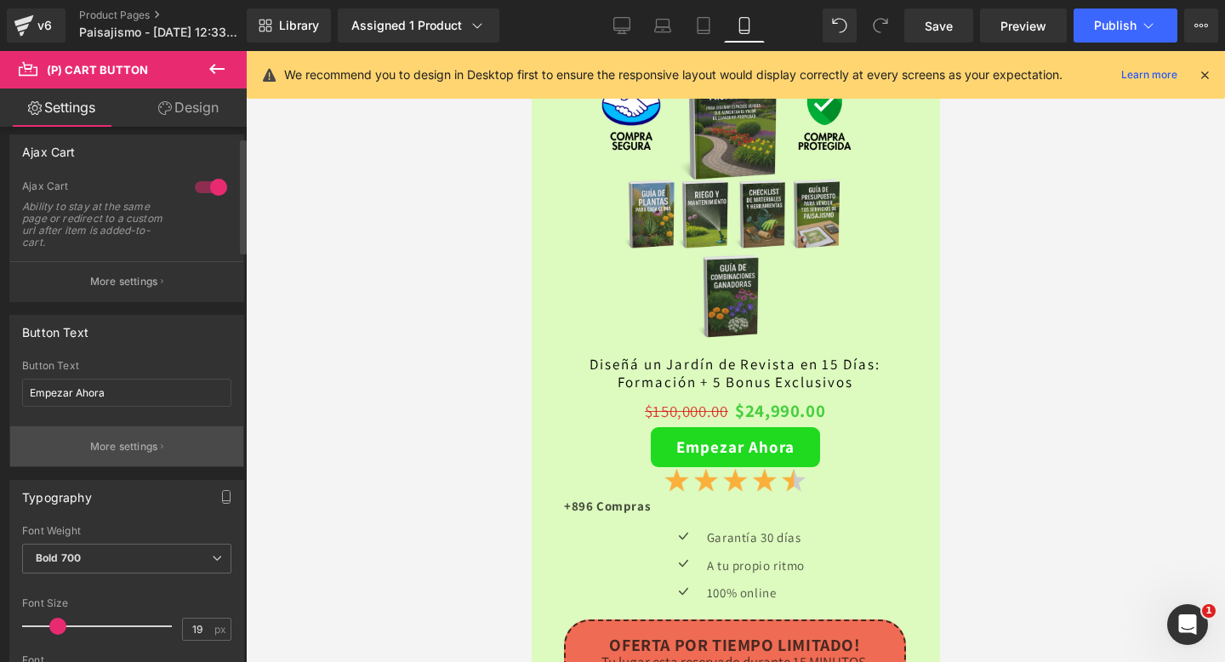
scroll to position [212, 0]
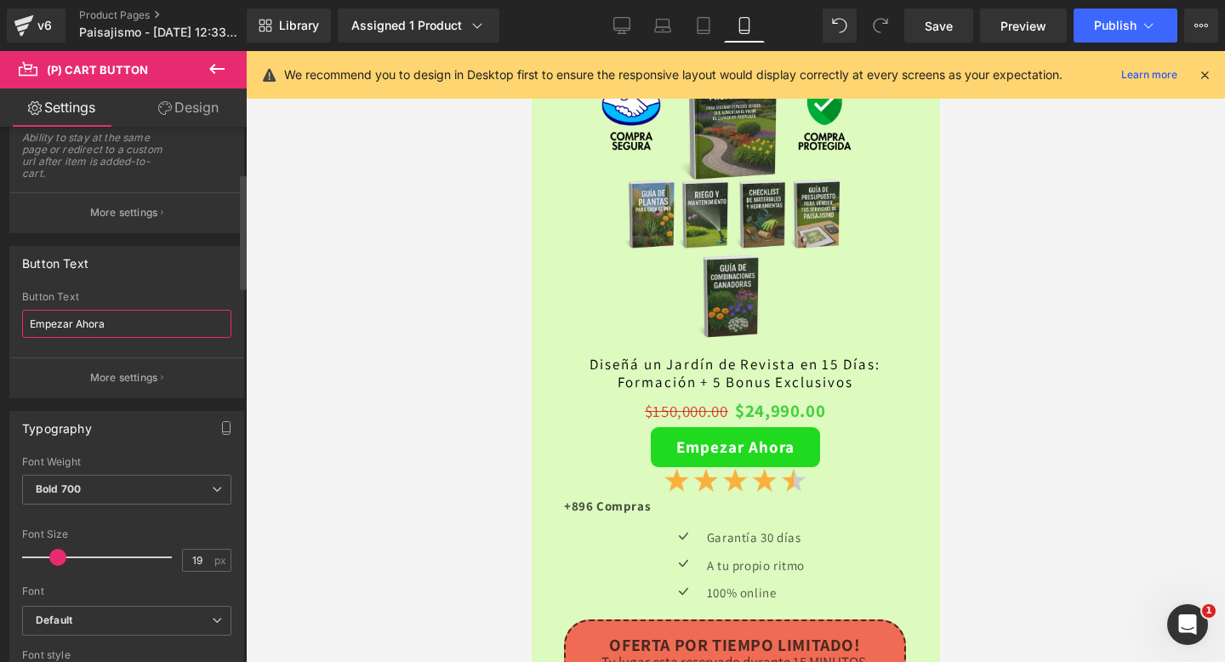
drag, startPoint x: 131, startPoint y: 328, endPoint x: 0, endPoint y: 329, distance: 131.1
click at [0, 329] on div "Button Text Empezar Ahora Button Text Empezar Ahora More settings" at bounding box center [127, 315] width 254 height 165
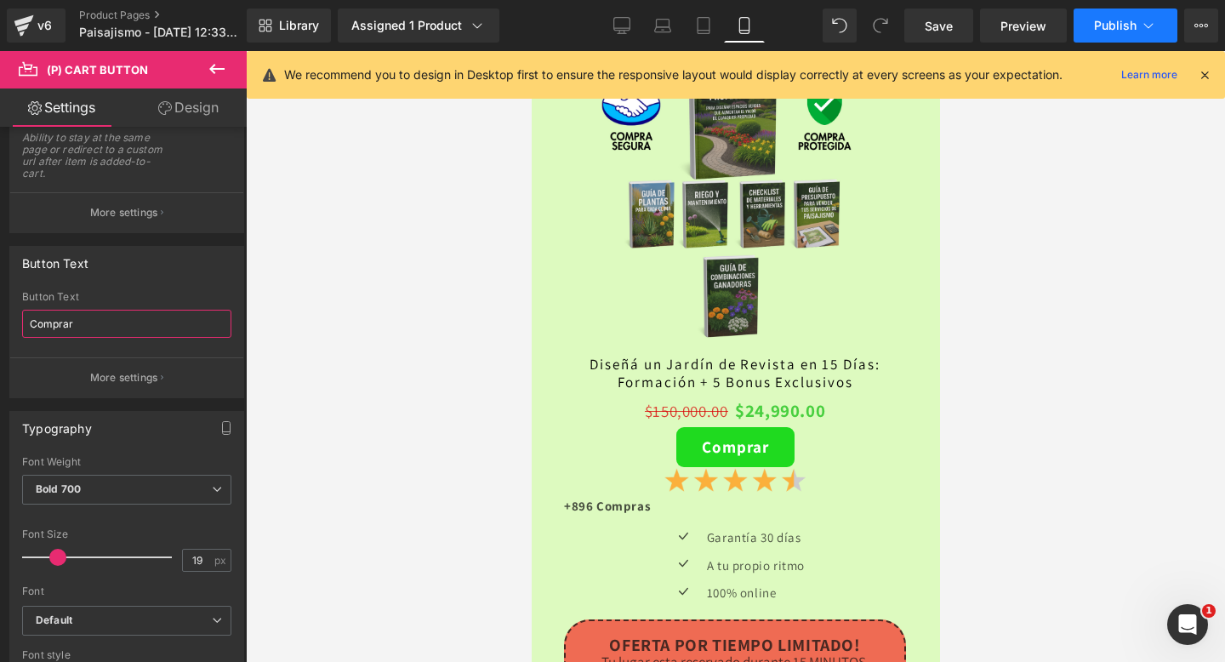
type input "Comprar"
click at [1114, 38] on button "Publish" at bounding box center [1126, 26] width 104 height 34
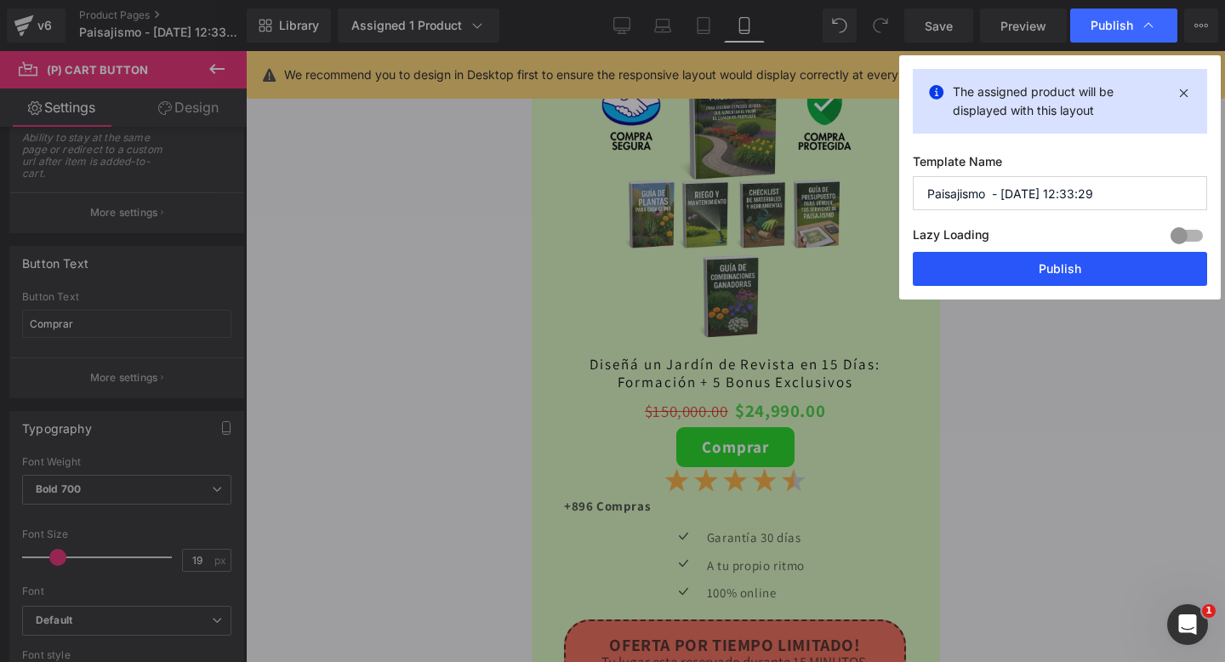
click at [1003, 261] on button "Publish" at bounding box center [1060, 269] width 294 height 34
